Goal: Task Accomplishment & Management: Manage account settings

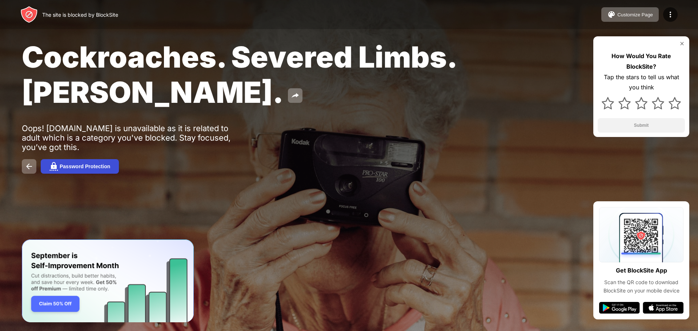
click at [65, 164] on div "Password Protection" at bounding box center [85, 167] width 51 height 6
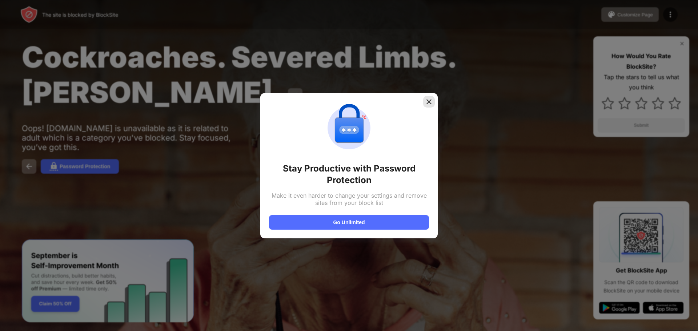
click at [426, 99] on img at bounding box center [428, 101] width 7 height 7
